Goal: Contribute content: Add original content to the website for others to see

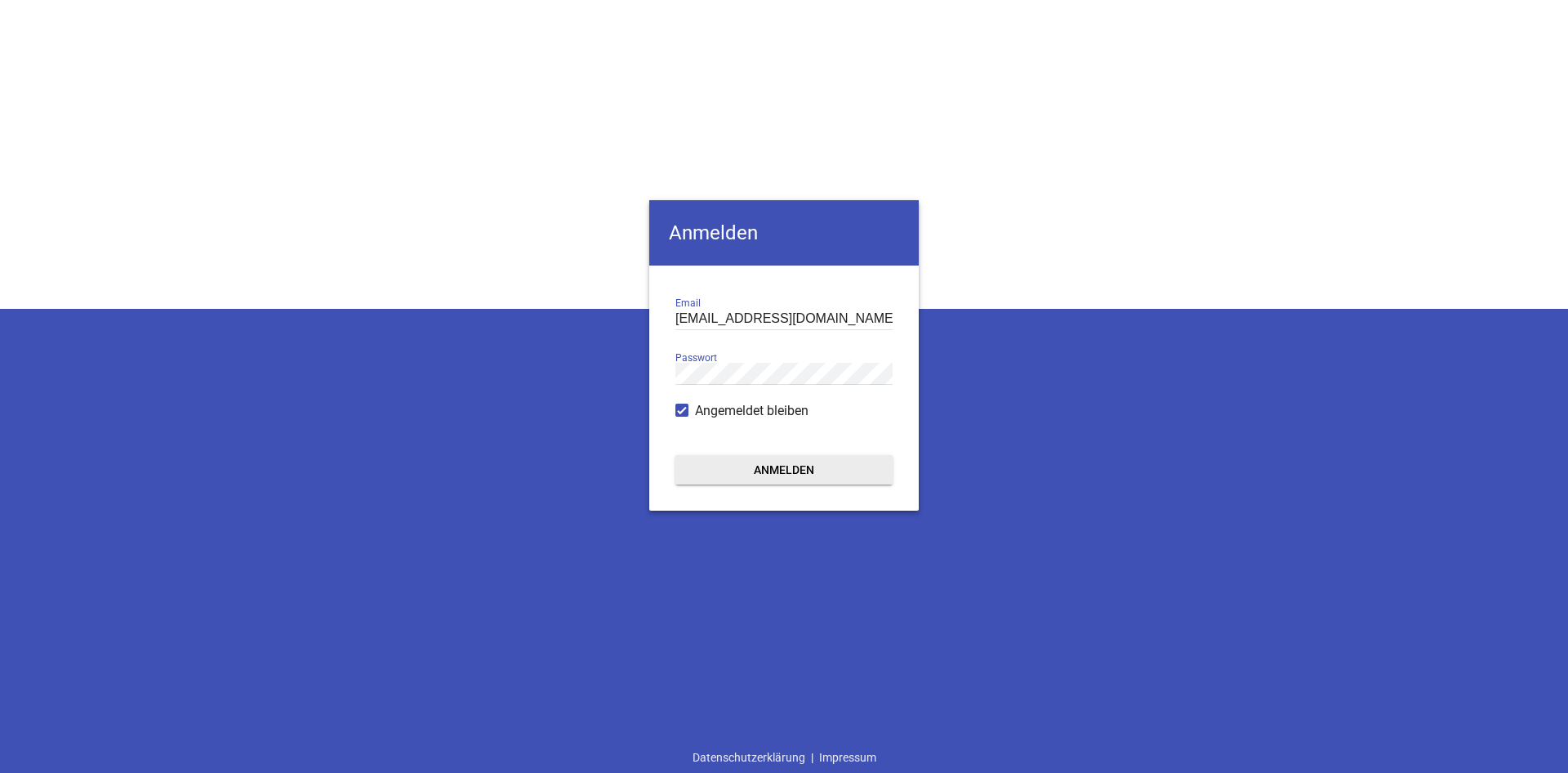
type input "[EMAIL_ADDRESS][DOMAIN_NAME]"
click at [789, 476] on button "Anmelden" at bounding box center [784, 469] width 218 height 29
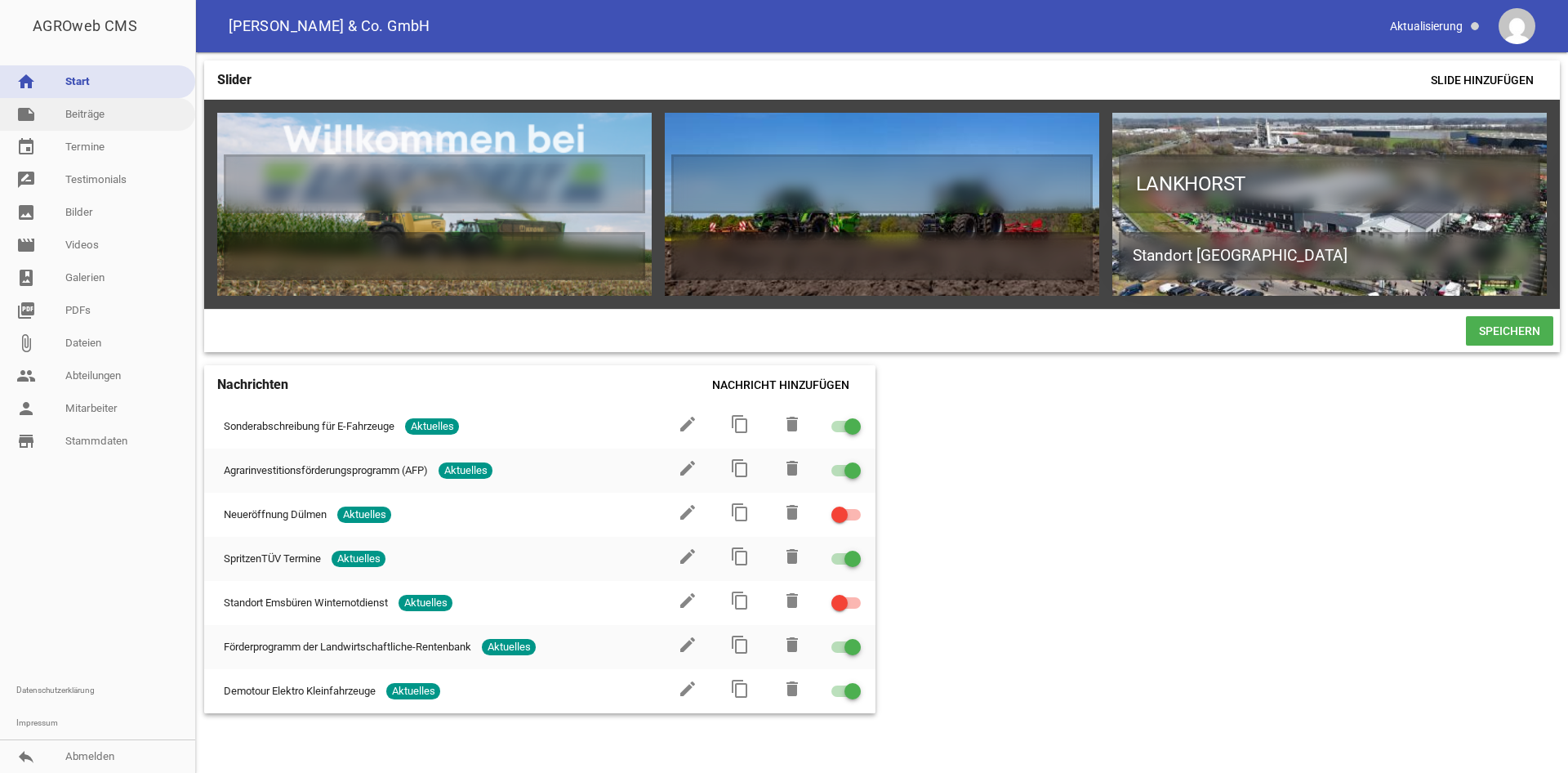
click at [96, 123] on link "note Beiträge" at bounding box center [97, 114] width 195 height 33
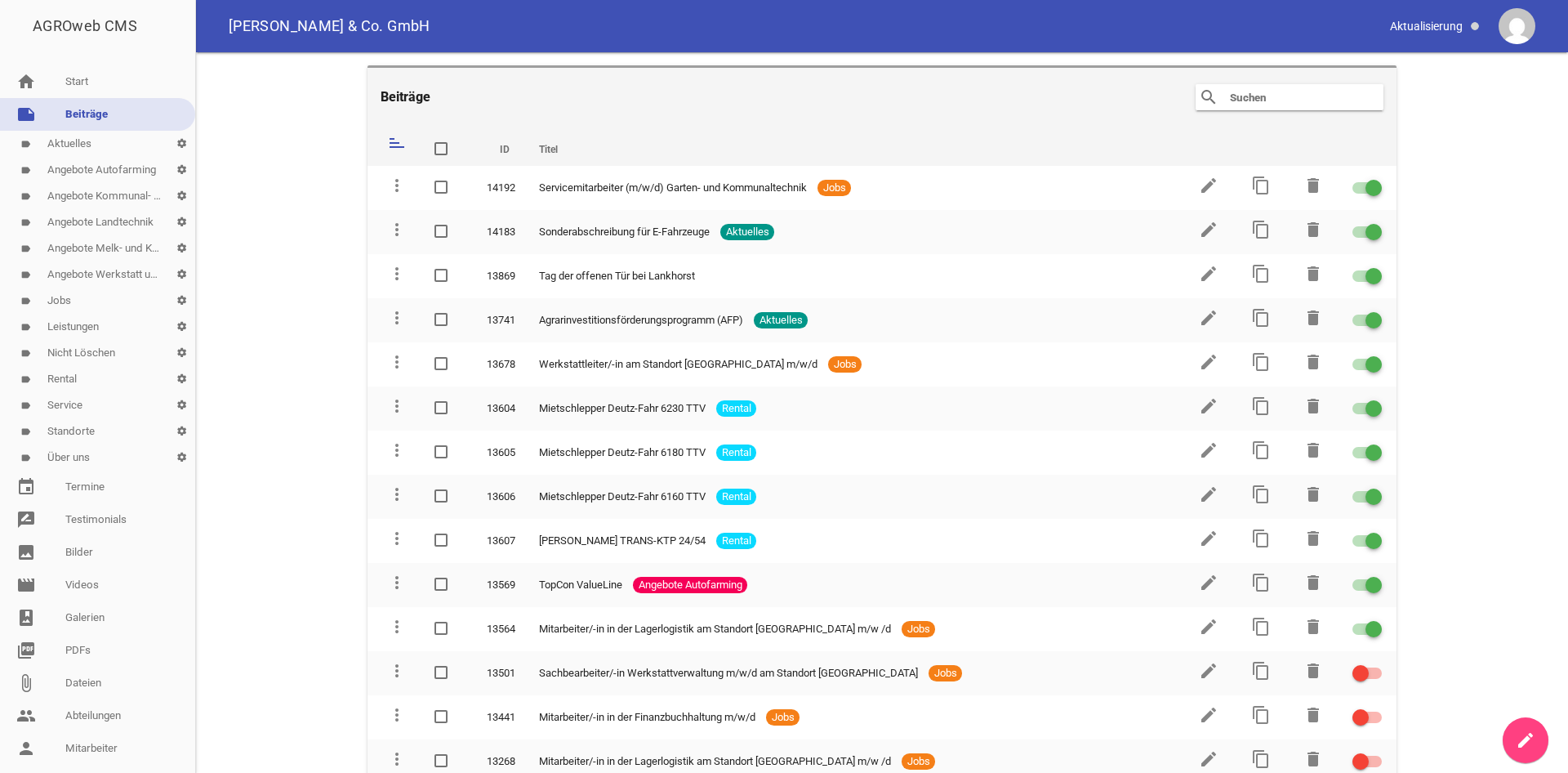
click at [93, 324] on link "label Leistungen settings" at bounding box center [97, 327] width 195 height 27
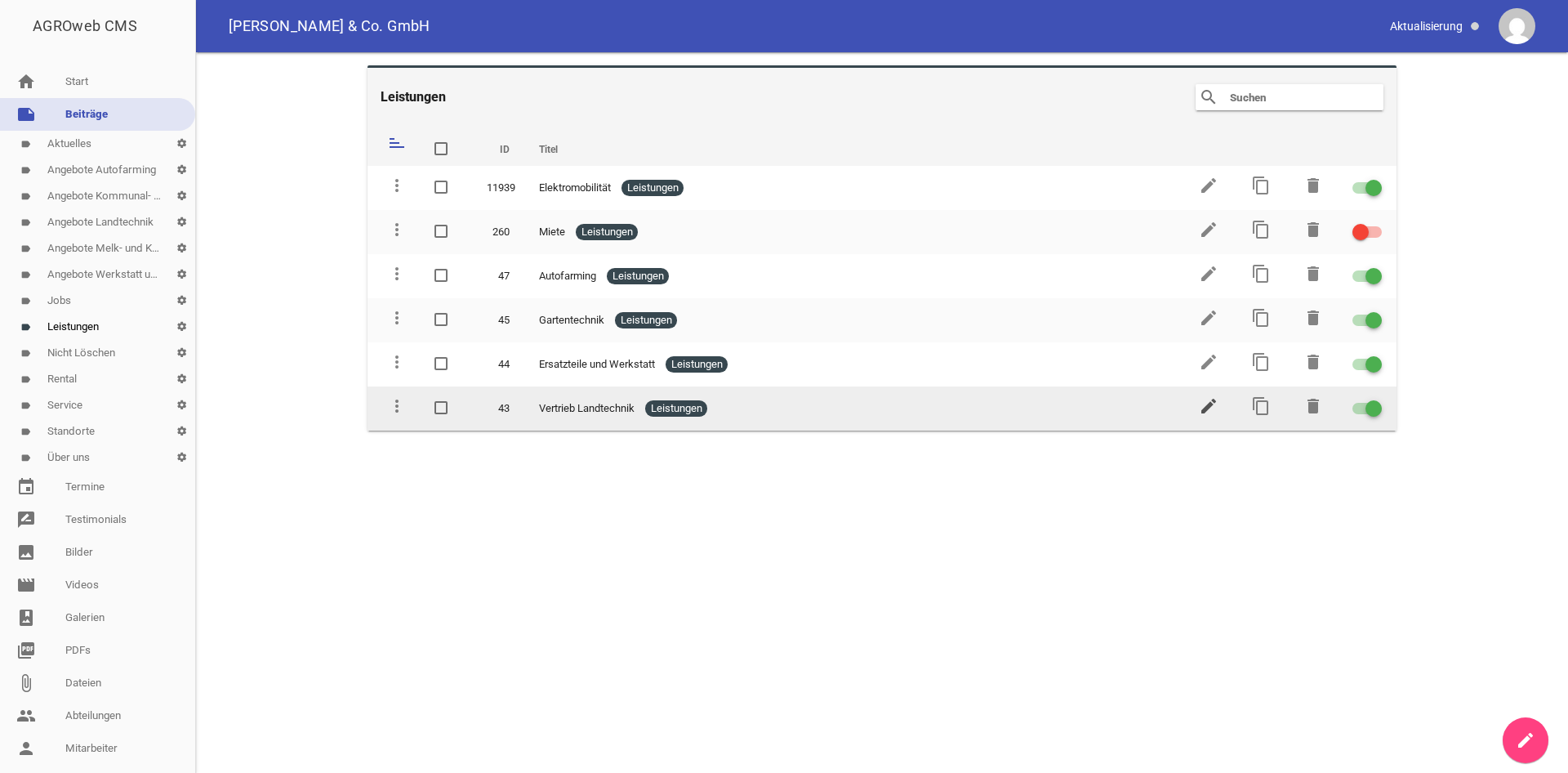
click at [1205, 407] on icon "edit" at bounding box center [1209, 406] width 19 height 19
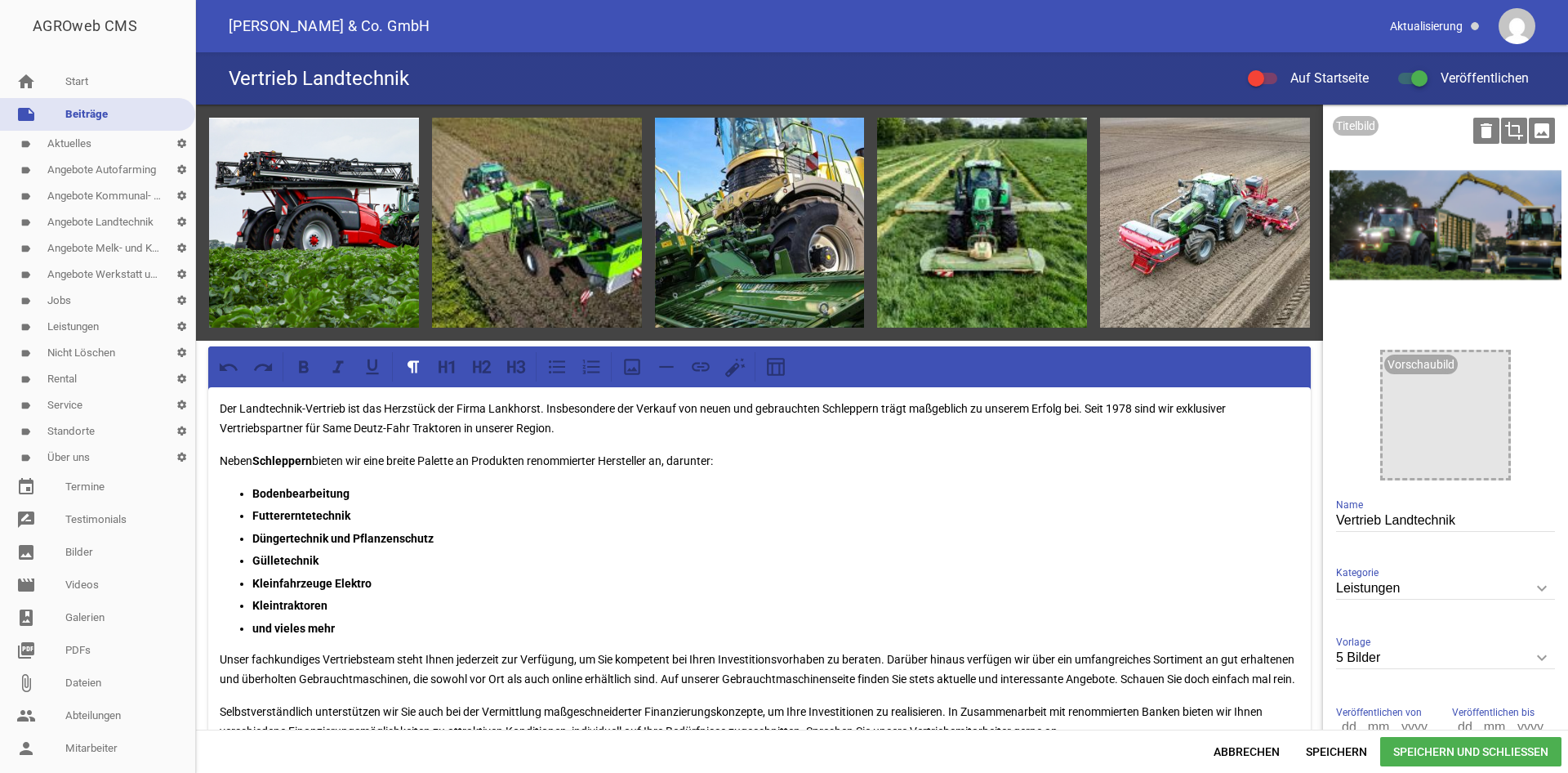
click at [1540, 135] on icon "image" at bounding box center [1542, 131] width 27 height 27
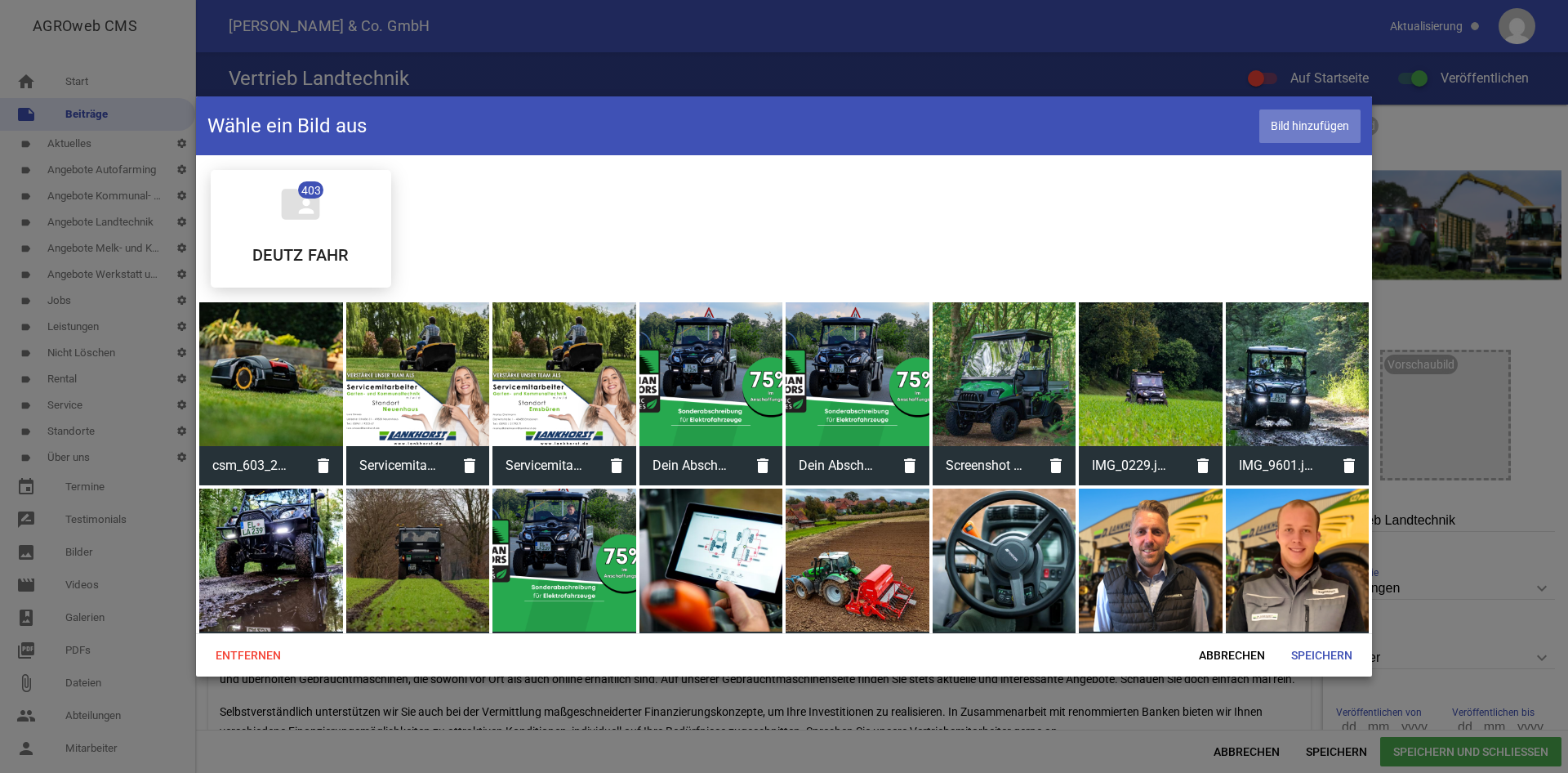
click at [1334, 121] on span "Bild hinzufügen" at bounding box center [1310, 126] width 102 height 34
click at [1314, 113] on span "Bild hinzufügen" at bounding box center [1310, 126] width 102 height 34
click at [1220, 647] on span "Abbrechen" at bounding box center [1232, 654] width 92 height 29
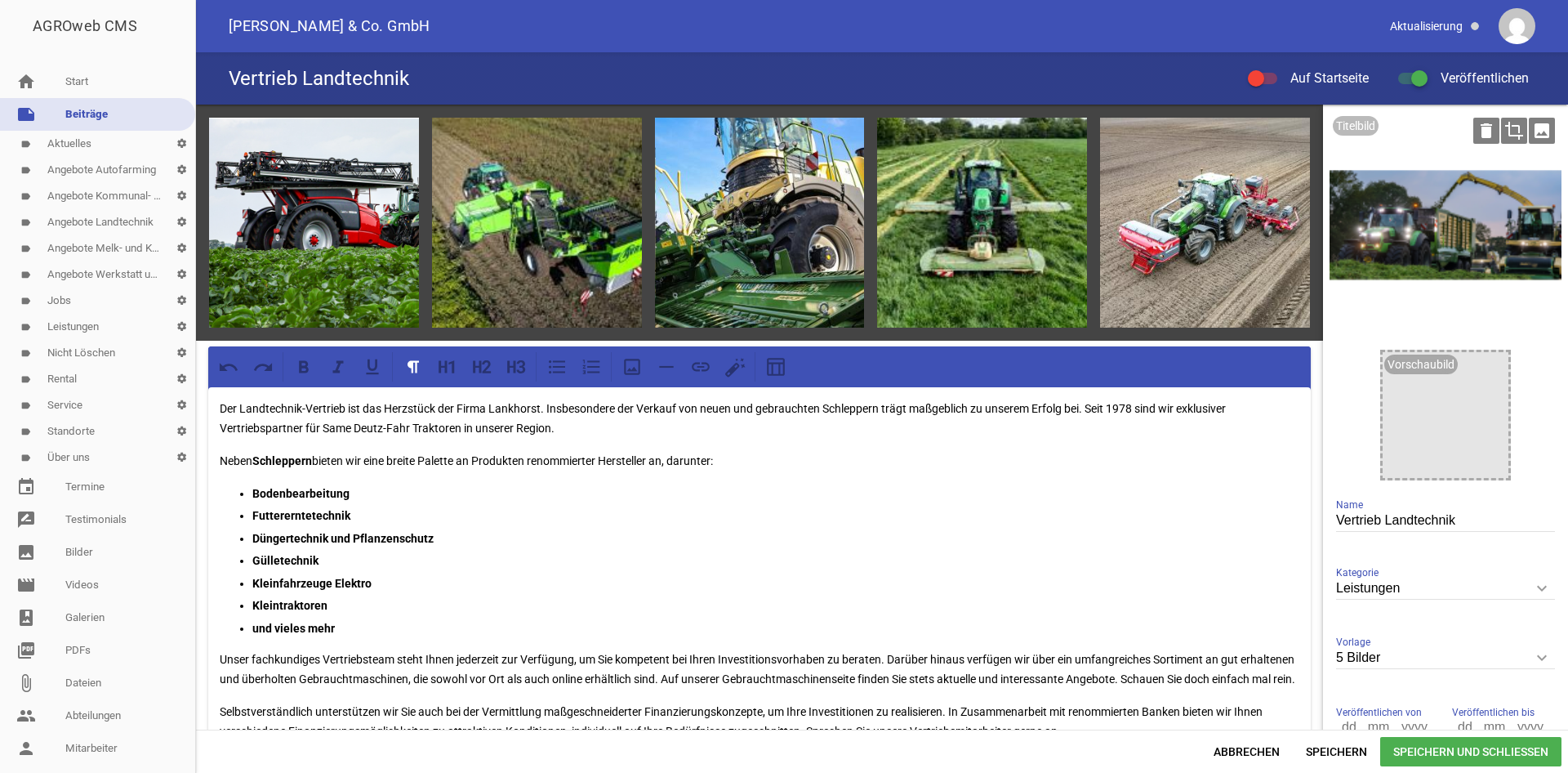
click at [1542, 134] on icon "image" at bounding box center [1542, 131] width 27 height 27
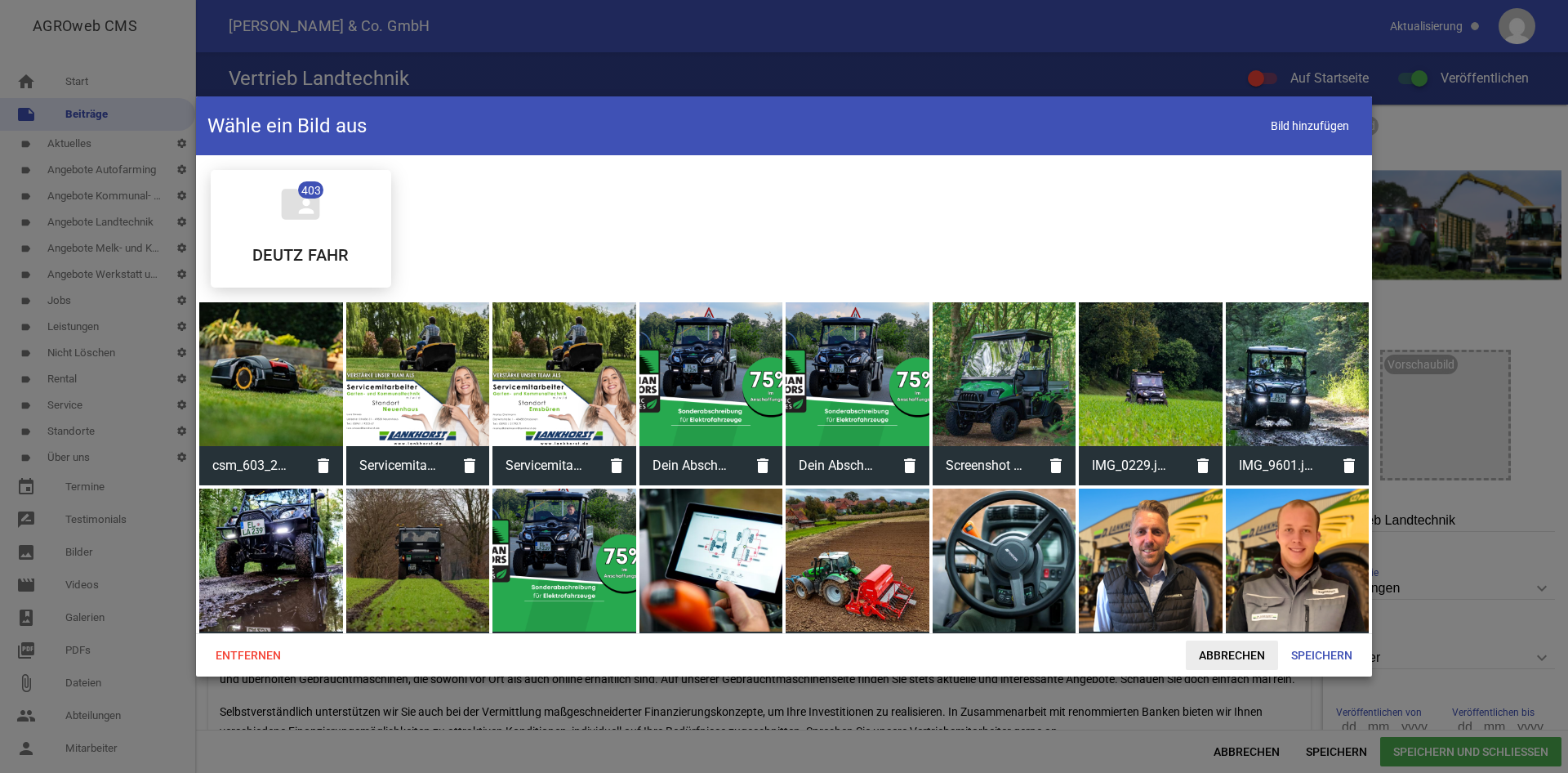
click at [1250, 667] on span "Abbrechen" at bounding box center [1232, 654] width 92 height 29
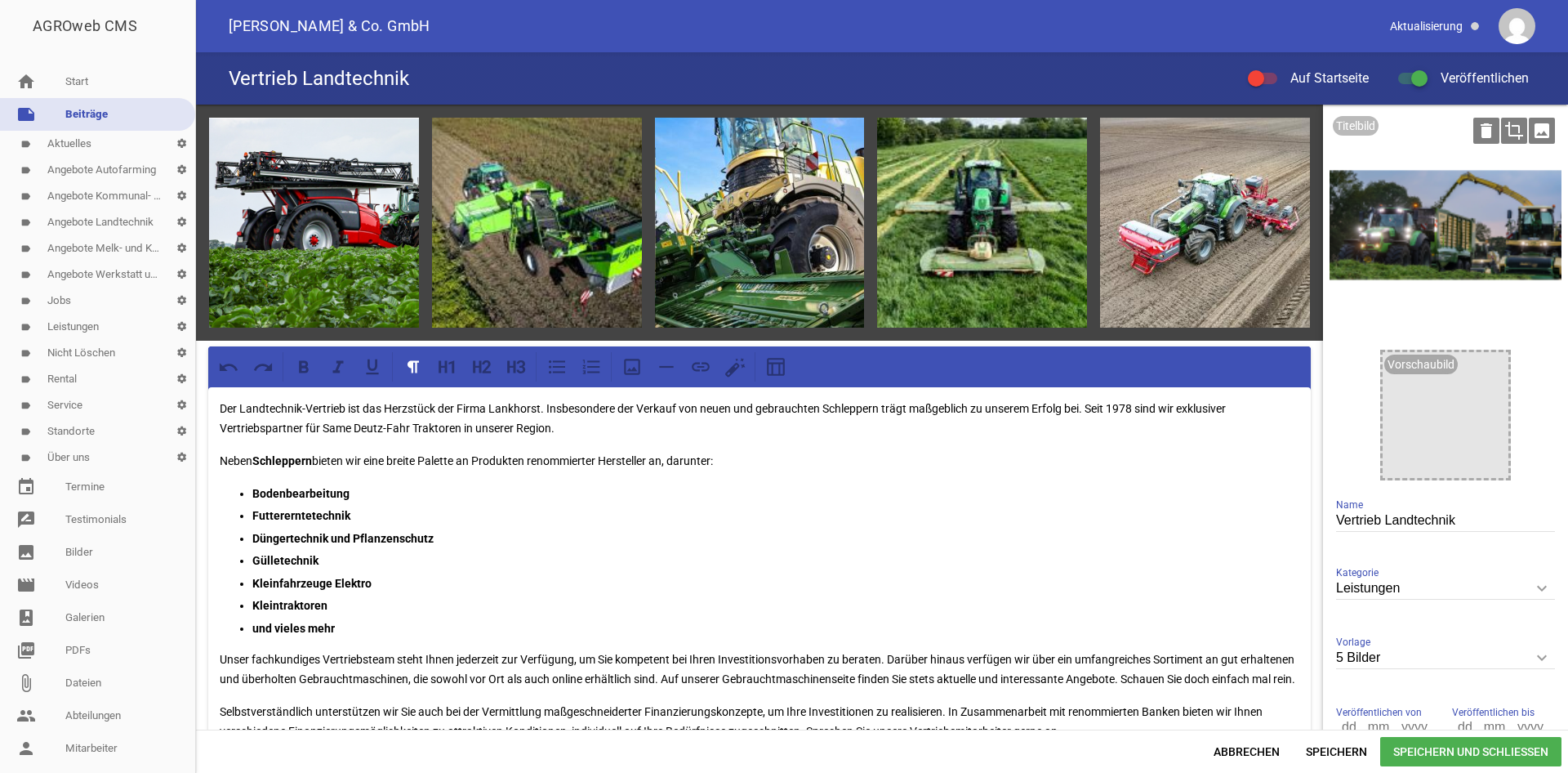
click at [1544, 138] on icon "image" at bounding box center [1542, 131] width 27 height 27
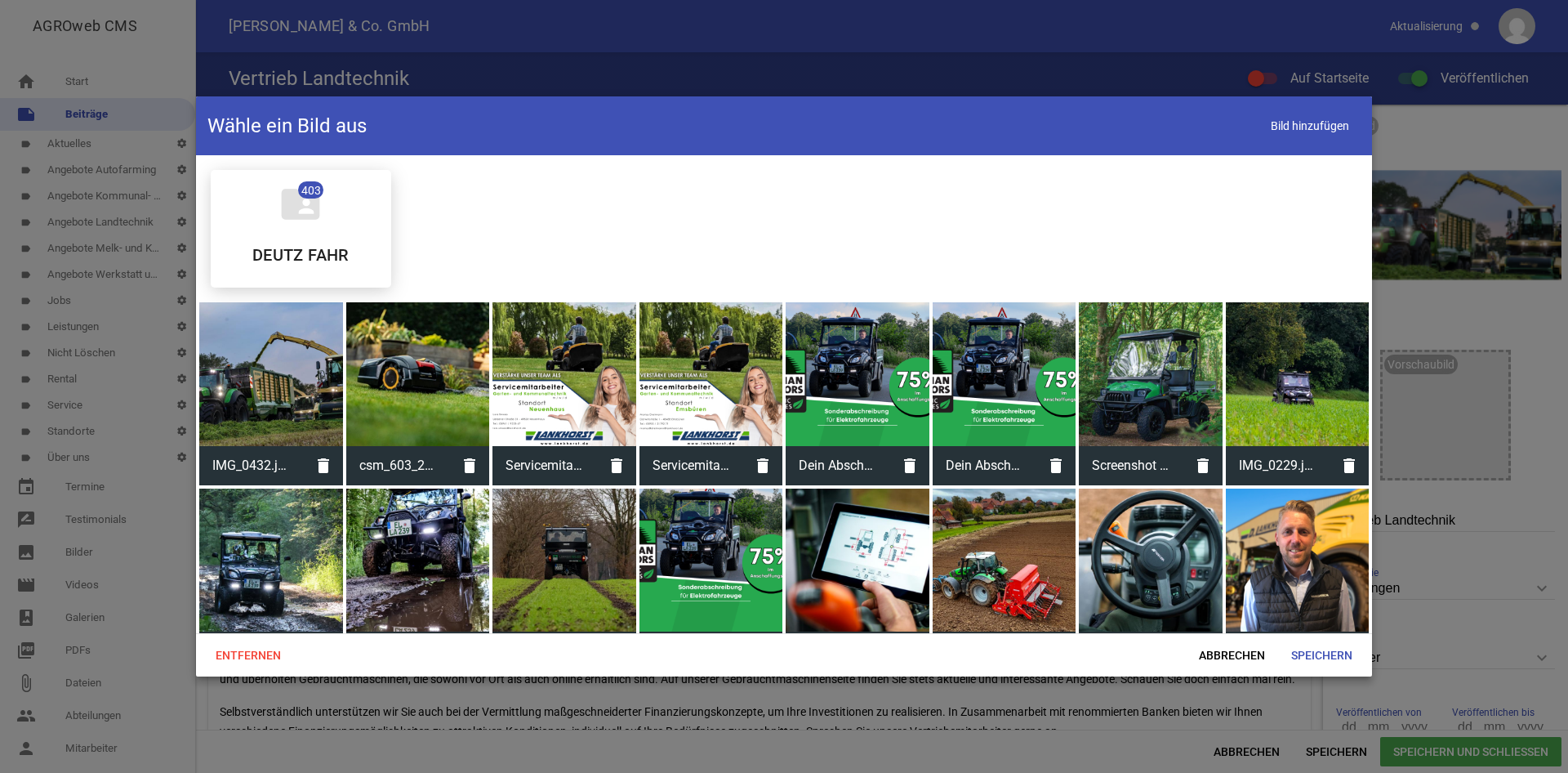
click at [273, 384] on div at bounding box center [271, 374] width 144 height 144
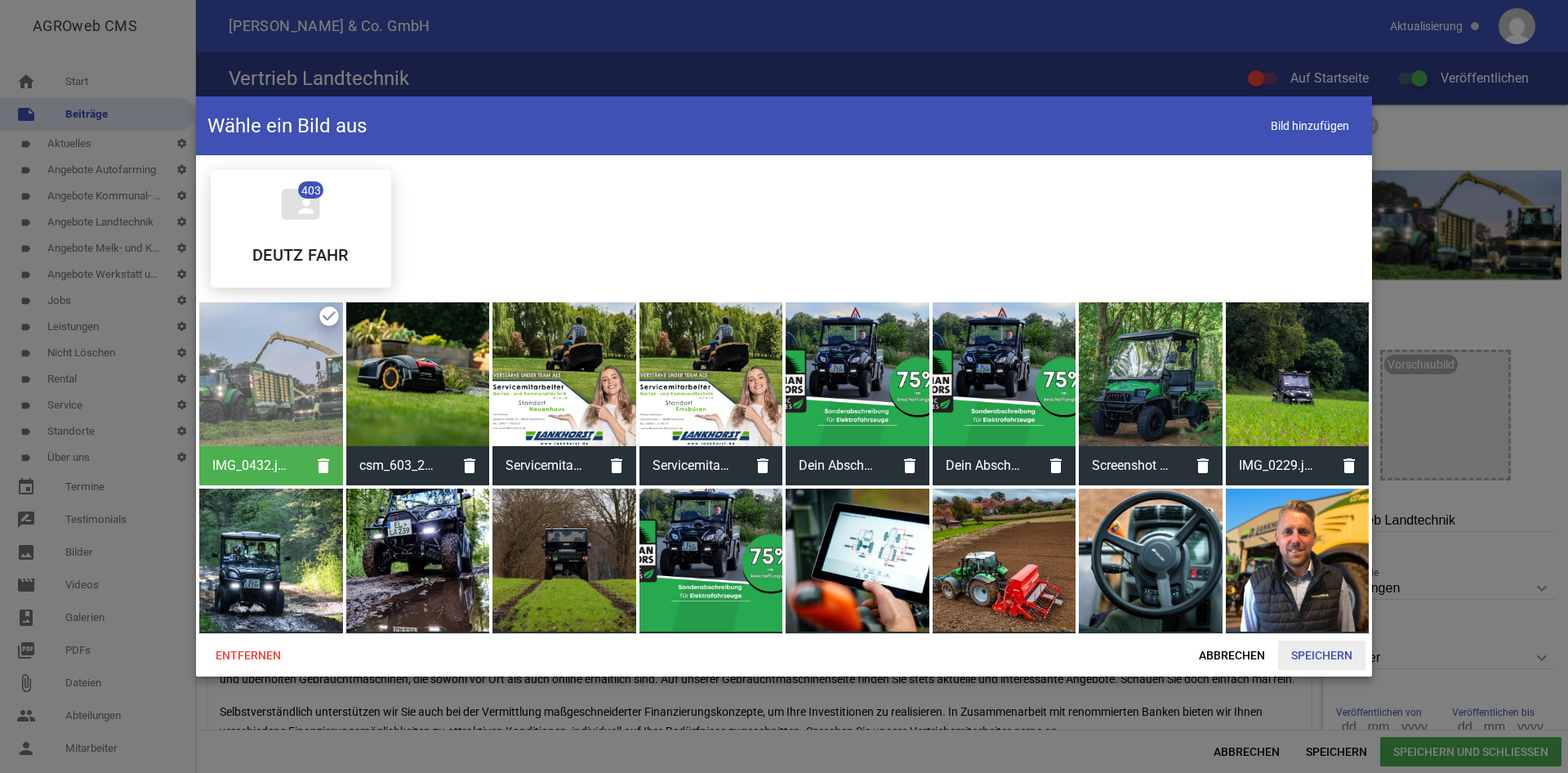
click at [1336, 649] on span "Speichern" at bounding box center [1321, 654] width 88 height 29
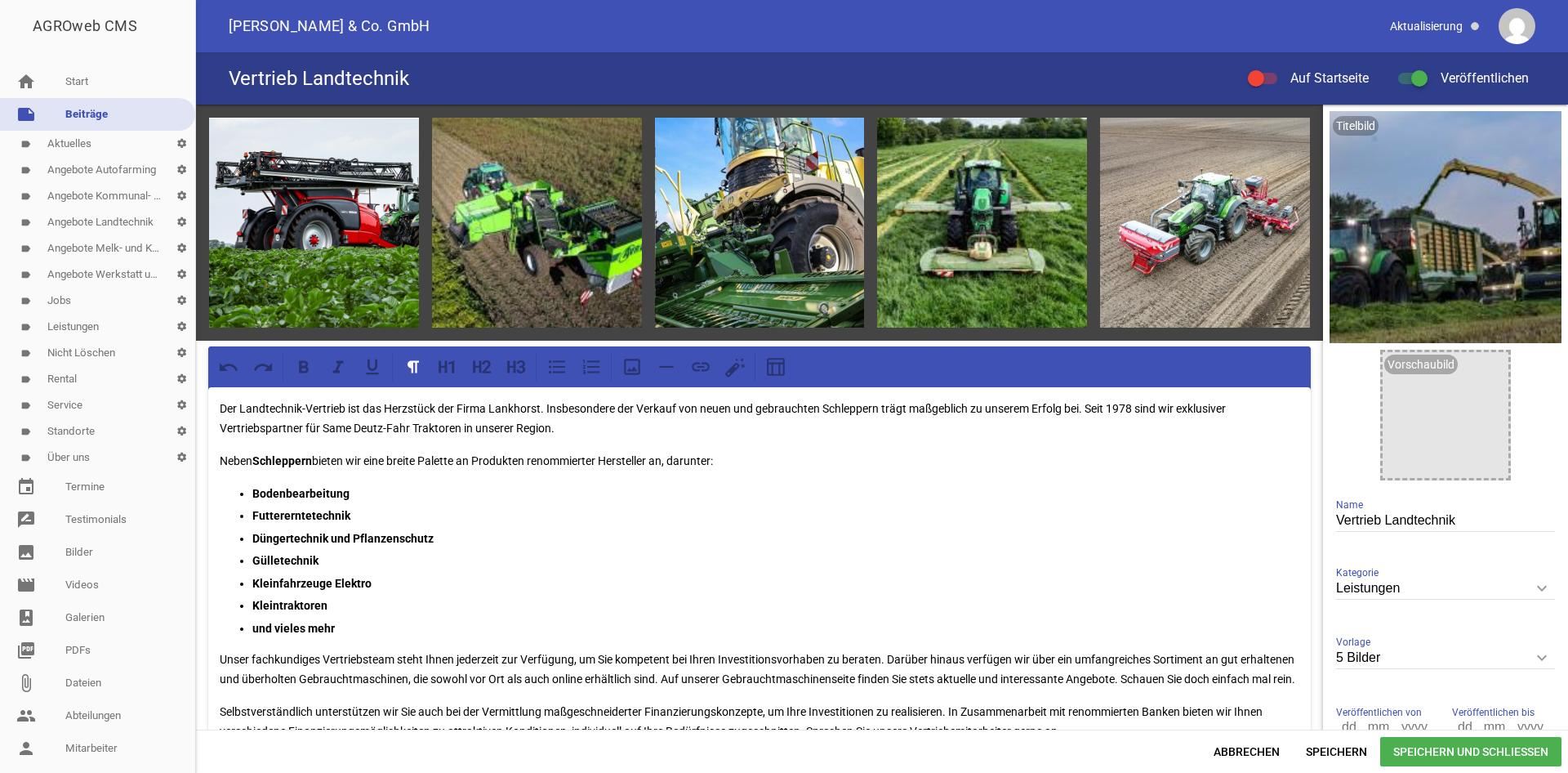
click at [1440, 754] on span "Speichern und Schließen" at bounding box center [1471, 751] width 181 height 29
